Goal: Information Seeking & Learning: Find specific page/section

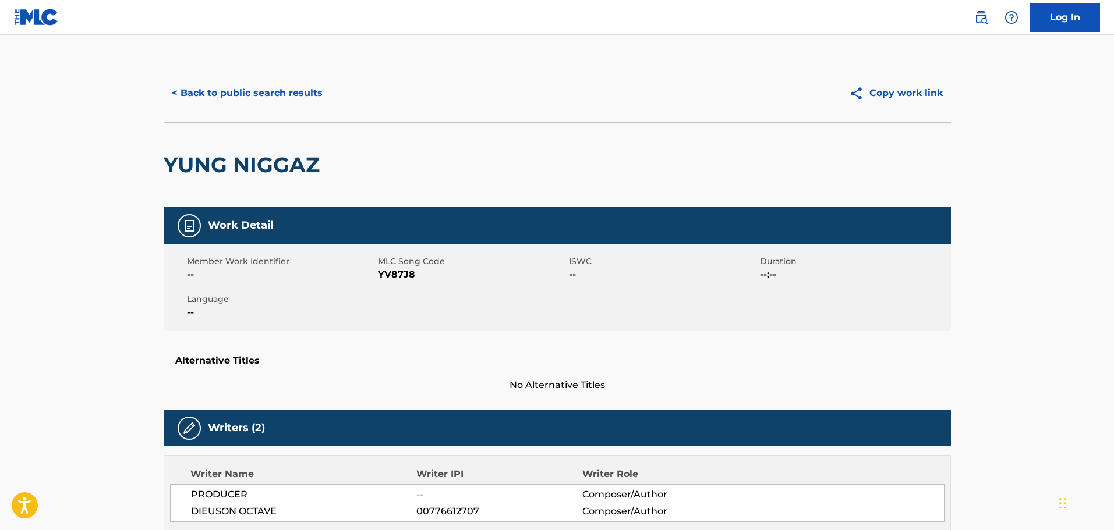
click at [291, 85] on button "< Back to public search results" at bounding box center [247, 93] width 167 height 29
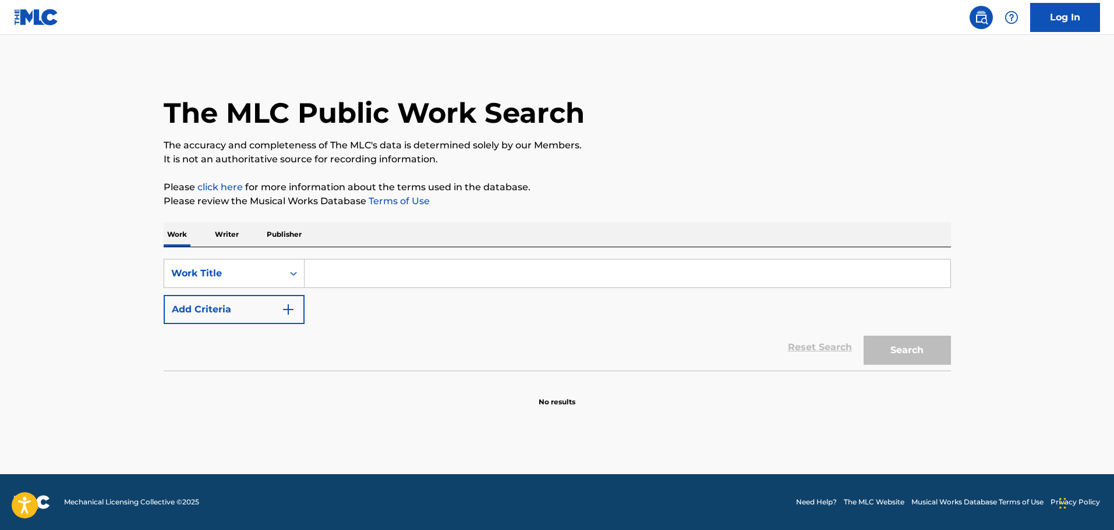
click at [346, 263] on input "Search Form" at bounding box center [627, 274] width 646 height 28
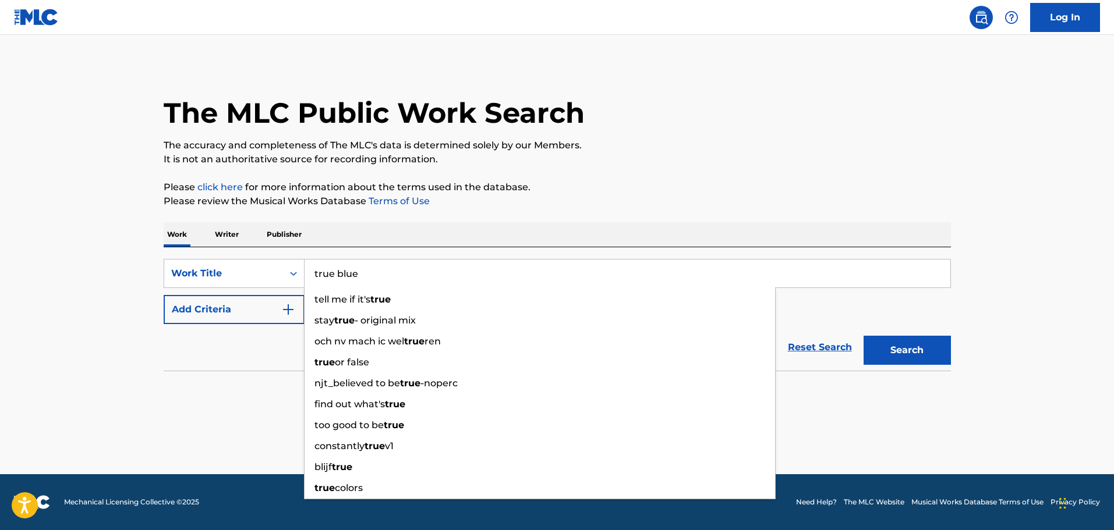
type input "true blue"
click at [863, 336] on button "Search" at bounding box center [906, 350] width 87 height 29
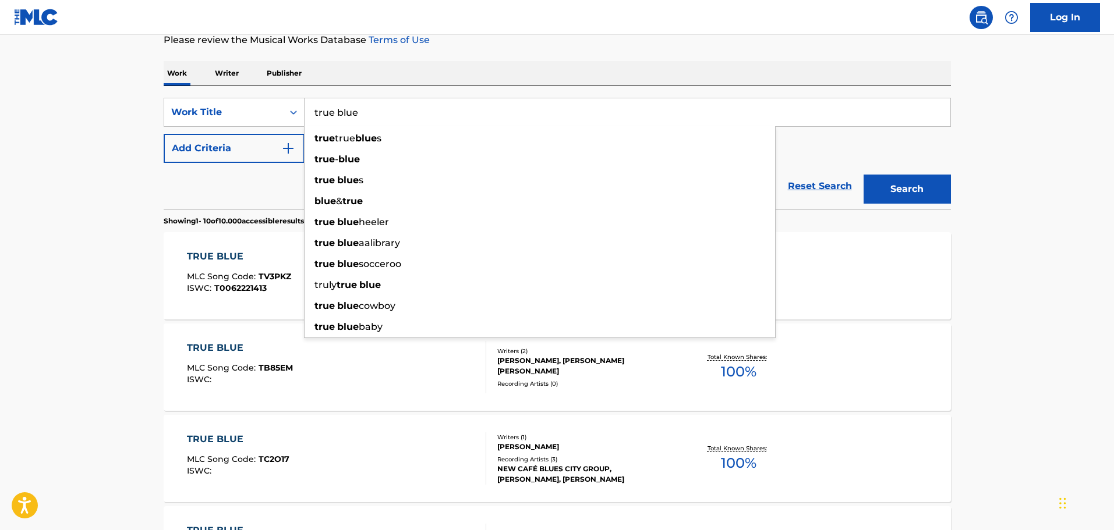
scroll to position [175, 0]
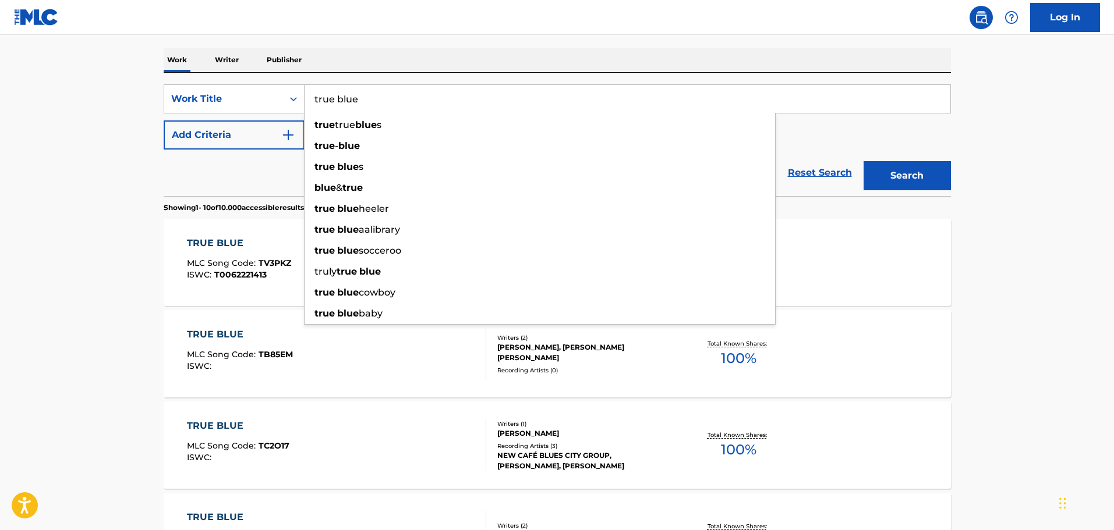
click at [1098, 243] on main "The MLC Public Work Search The accuracy and completeness of The MLC's data is d…" at bounding box center [557, 527] width 1114 height 1334
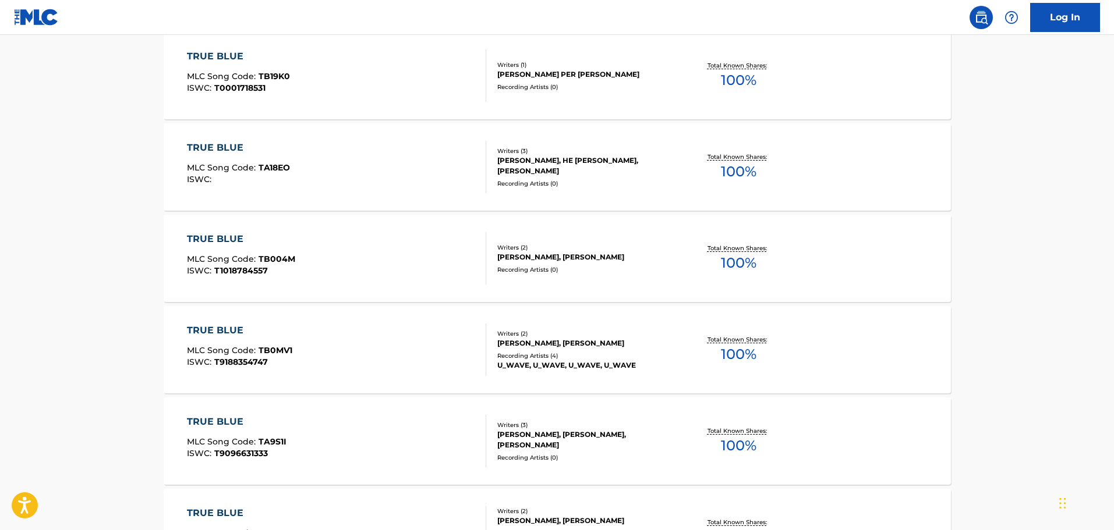
scroll to position [895, 0]
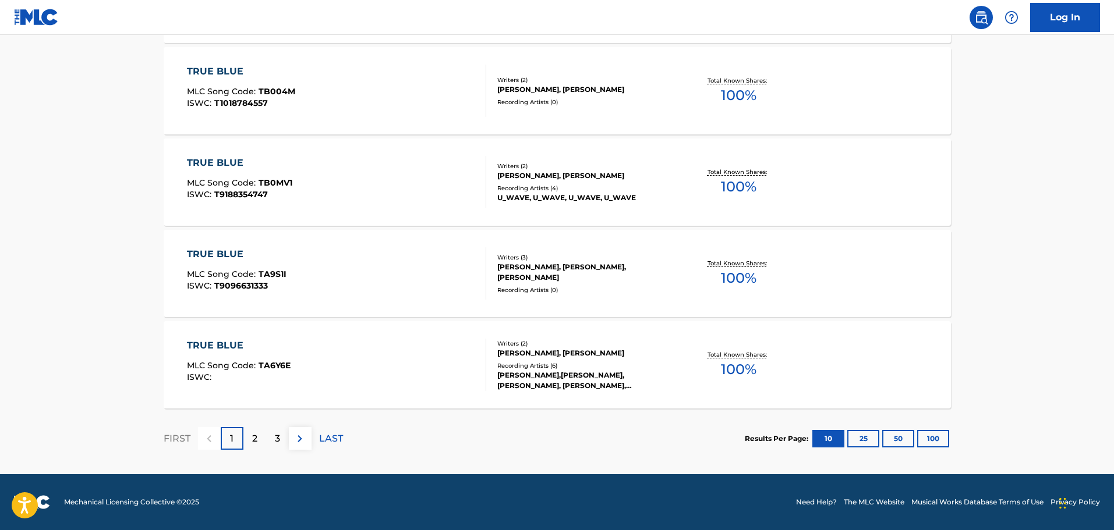
click at [936, 437] on button "100" at bounding box center [933, 438] width 32 height 17
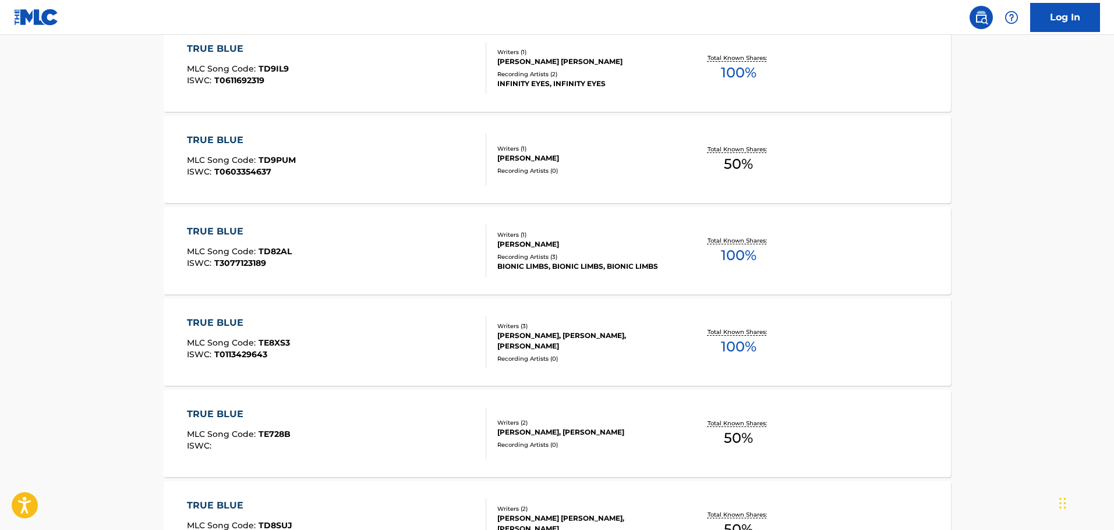
scroll to position [9121, 0]
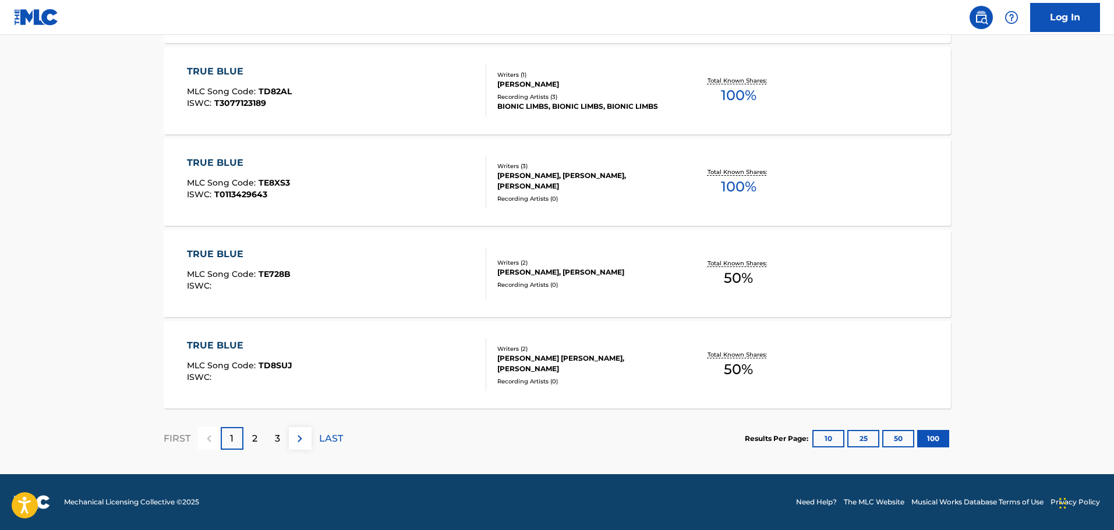
click at [301, 438] on img at bounding box center [300, 439] width 14 height 14
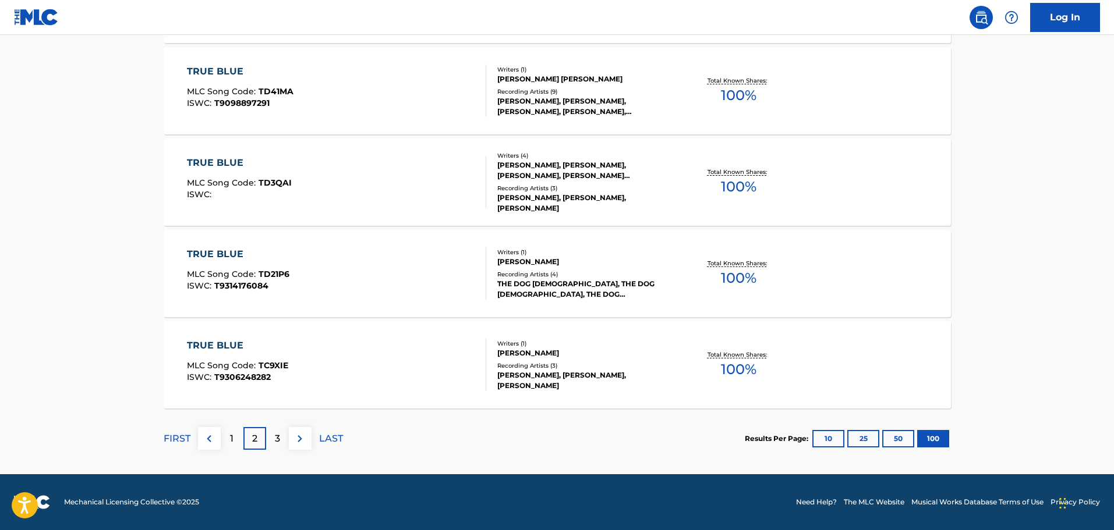
click at [295, 442] on img at bounding box center [300, 439] width 14 height 14
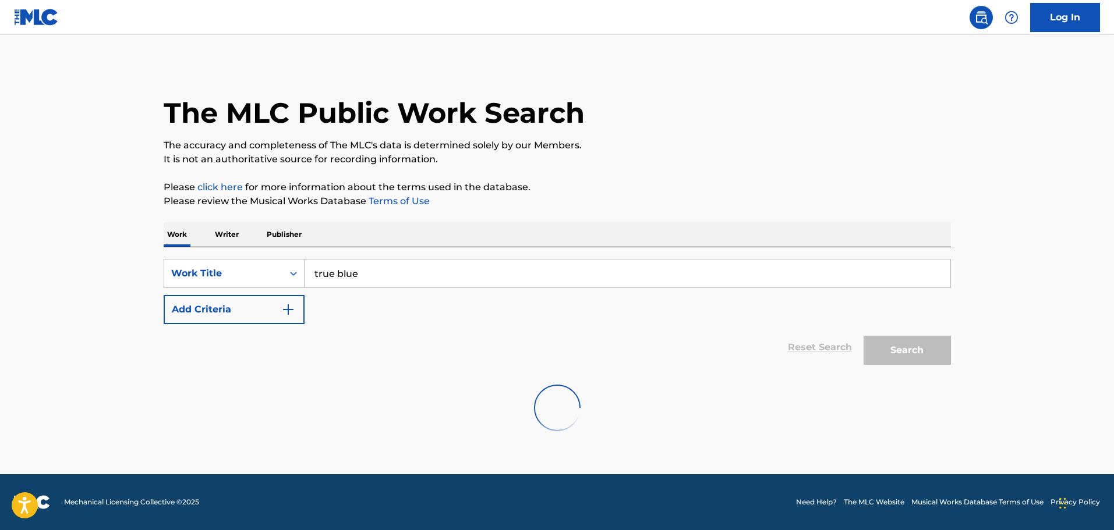
scroll to position [0, 0]
